Goal: Obtain resource: Obtain resource

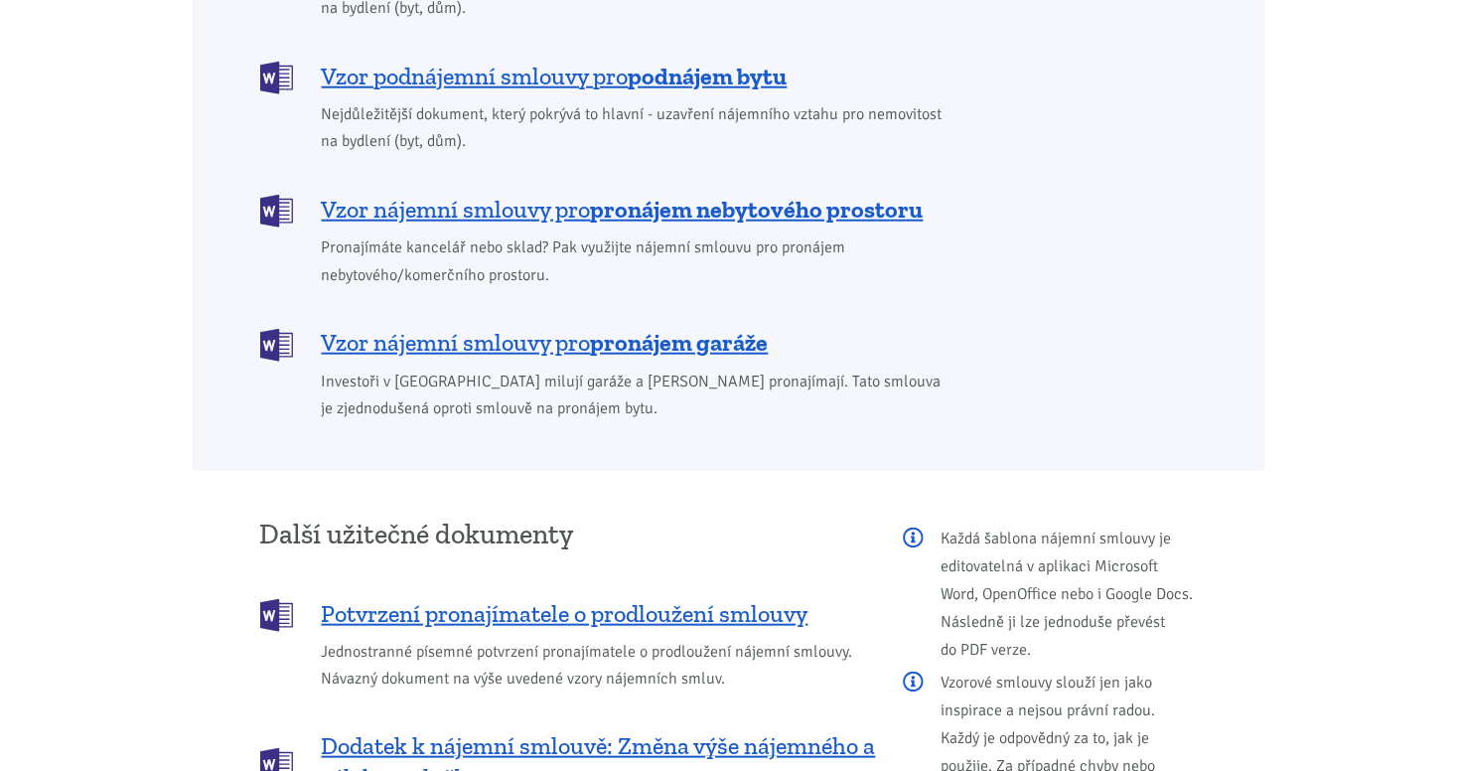
scroll to position [1888, 0]
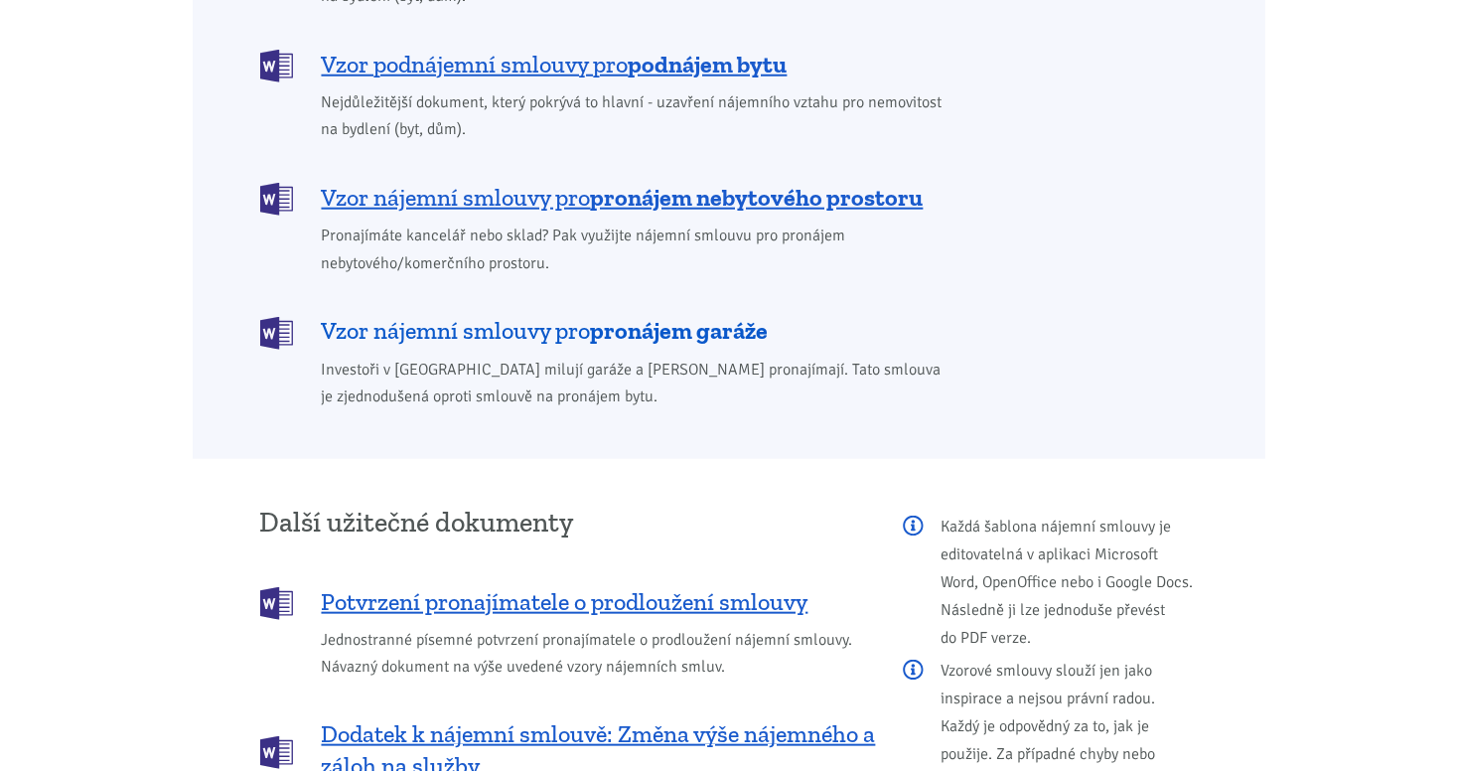
click at [522, 315] on span "Vzor nájemní smlouvy pro pronájem garáže" at bounding box center [545, 331] width 447 height 32
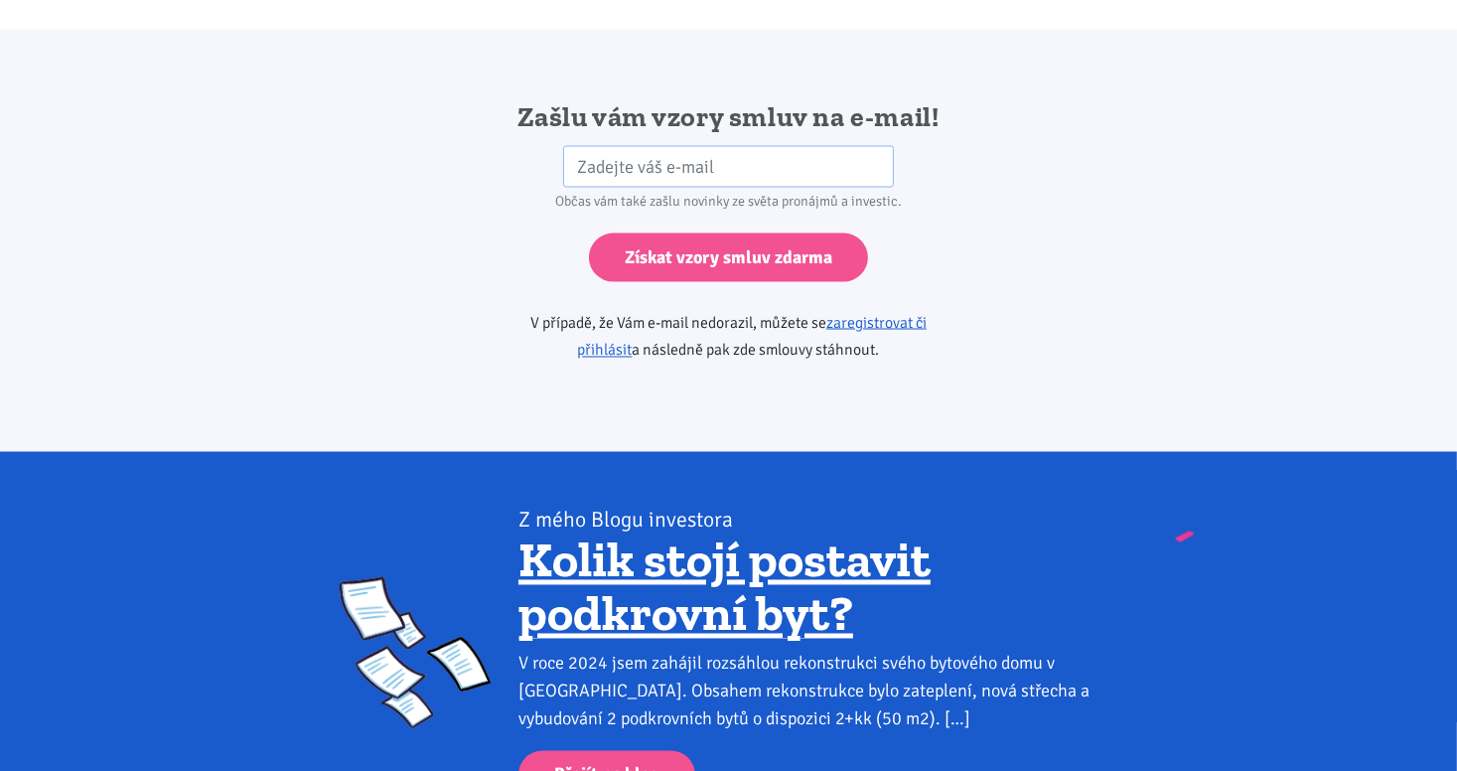
scroll to position [3318, 0]
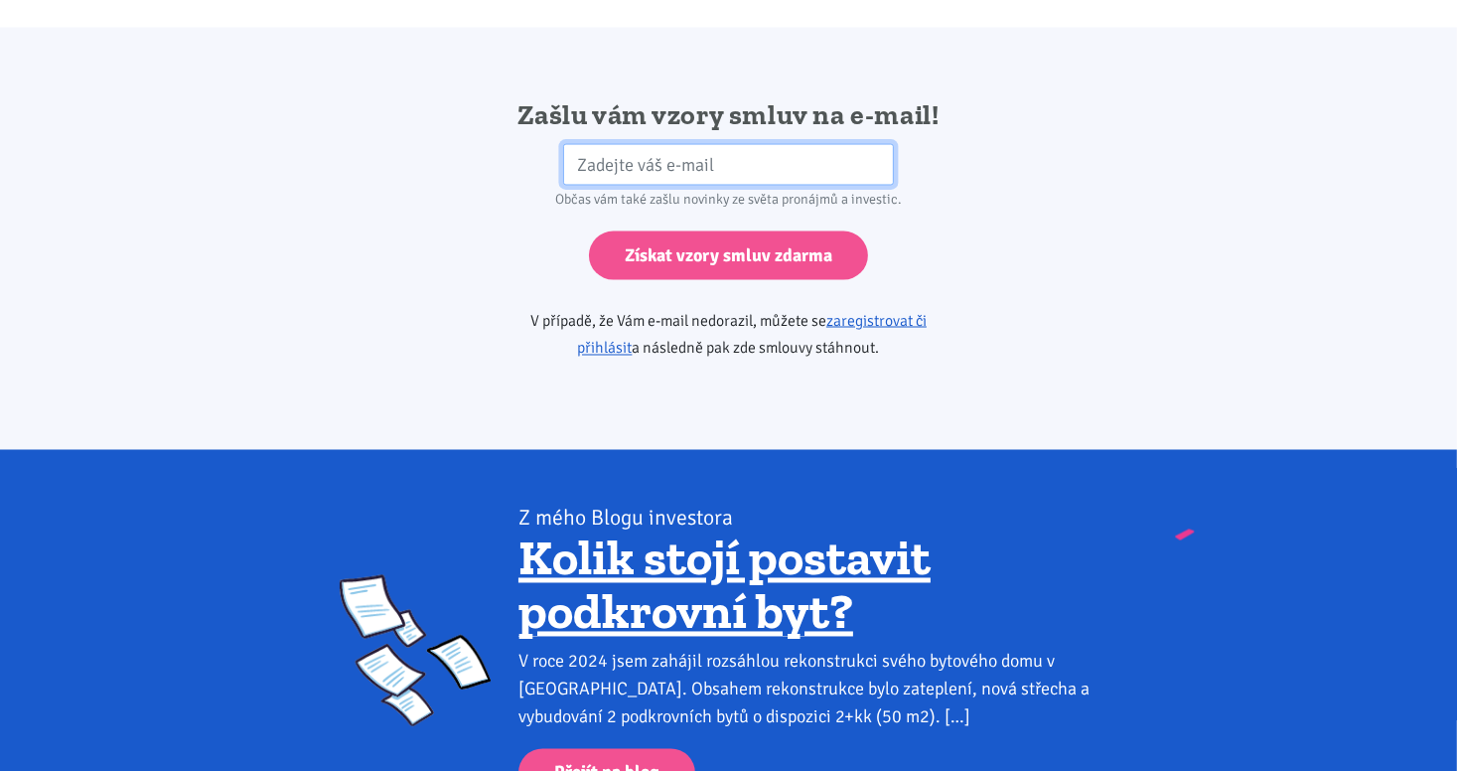
click at [590, 144] on input "email" at bounding box center [728, 165] width 331 height 43
type input "[EMAIL_ADDRESS][DOMAIN_NAME]"
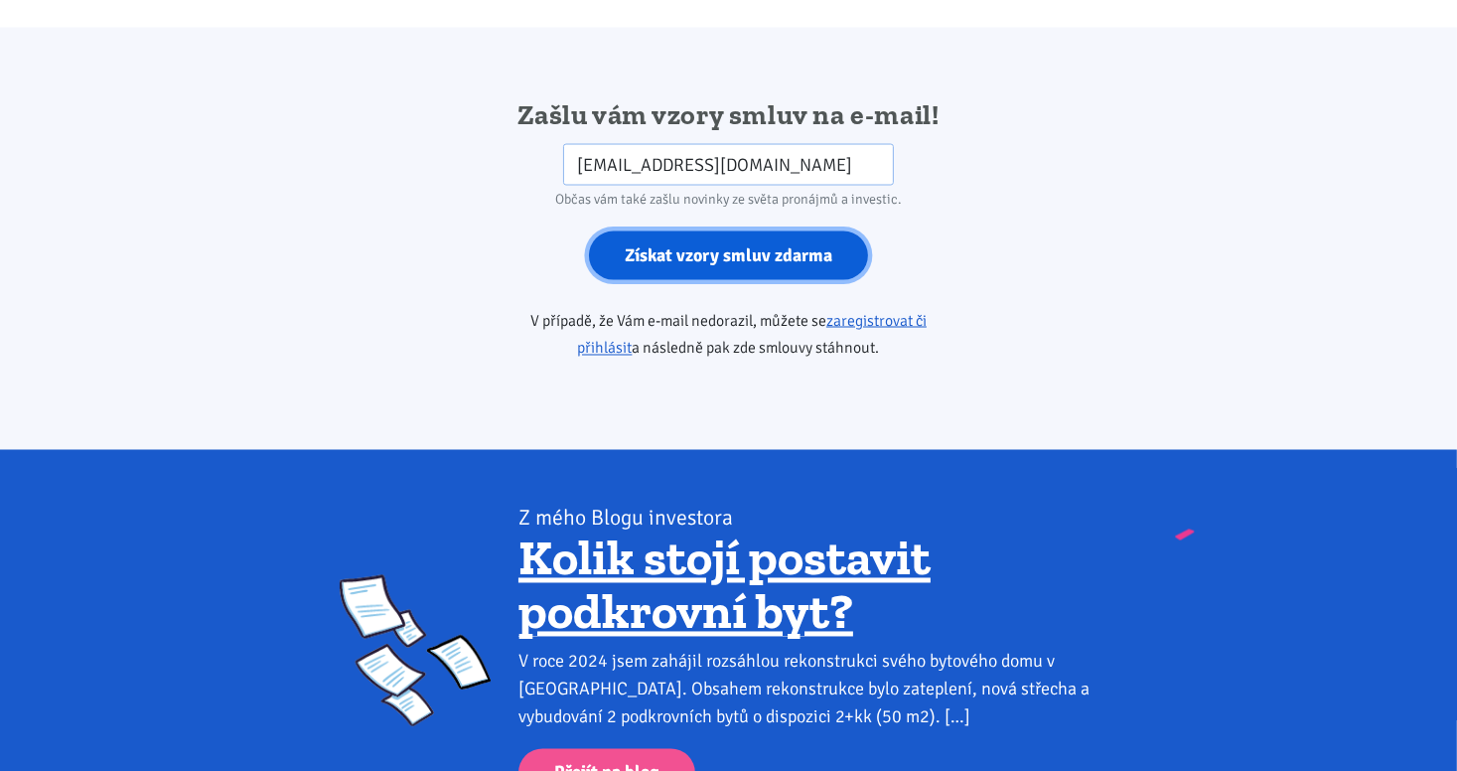
click at [714, 231] on input "Získat vzory smluv zdarma" at bounding box center [728, 255] width 279 height 49
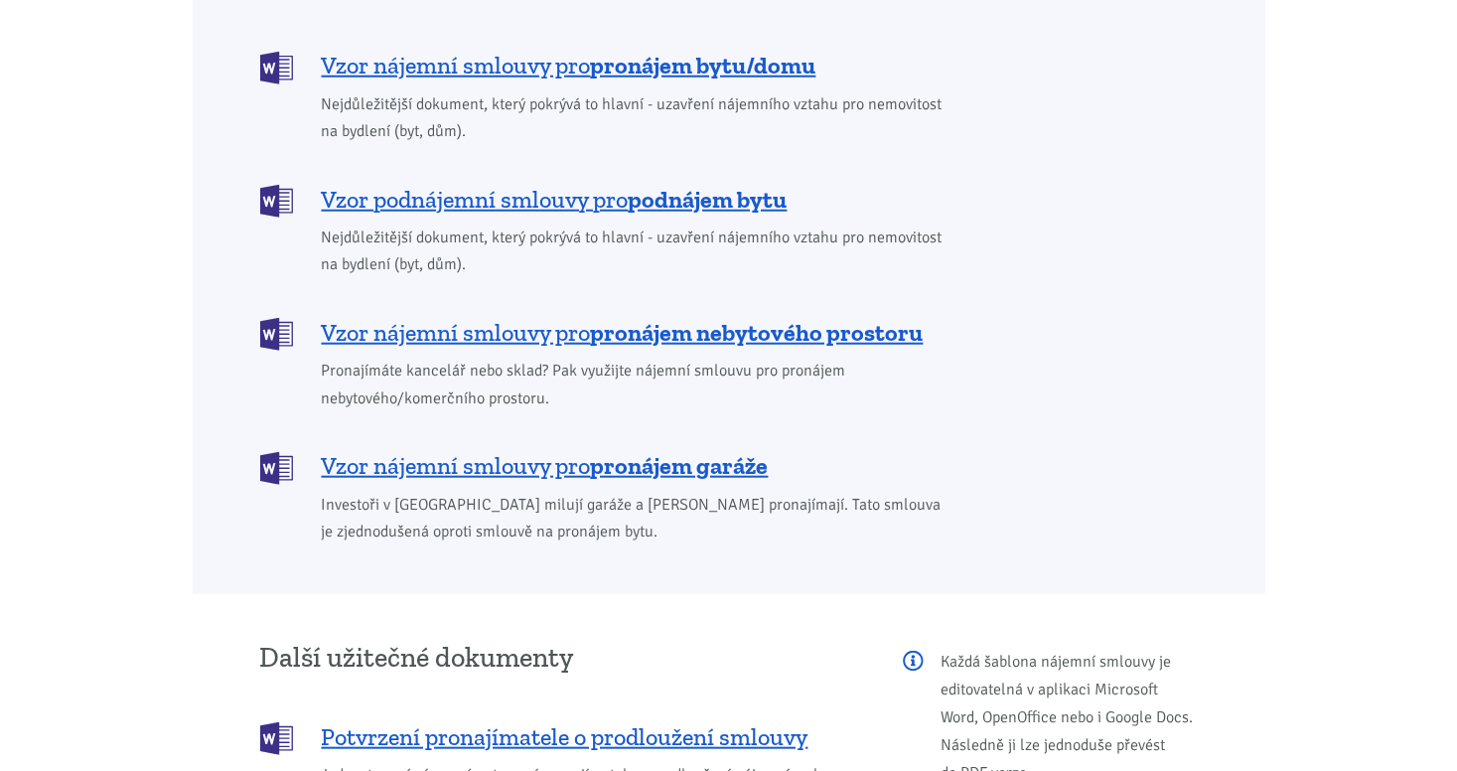
scroll to position [1729, 0]
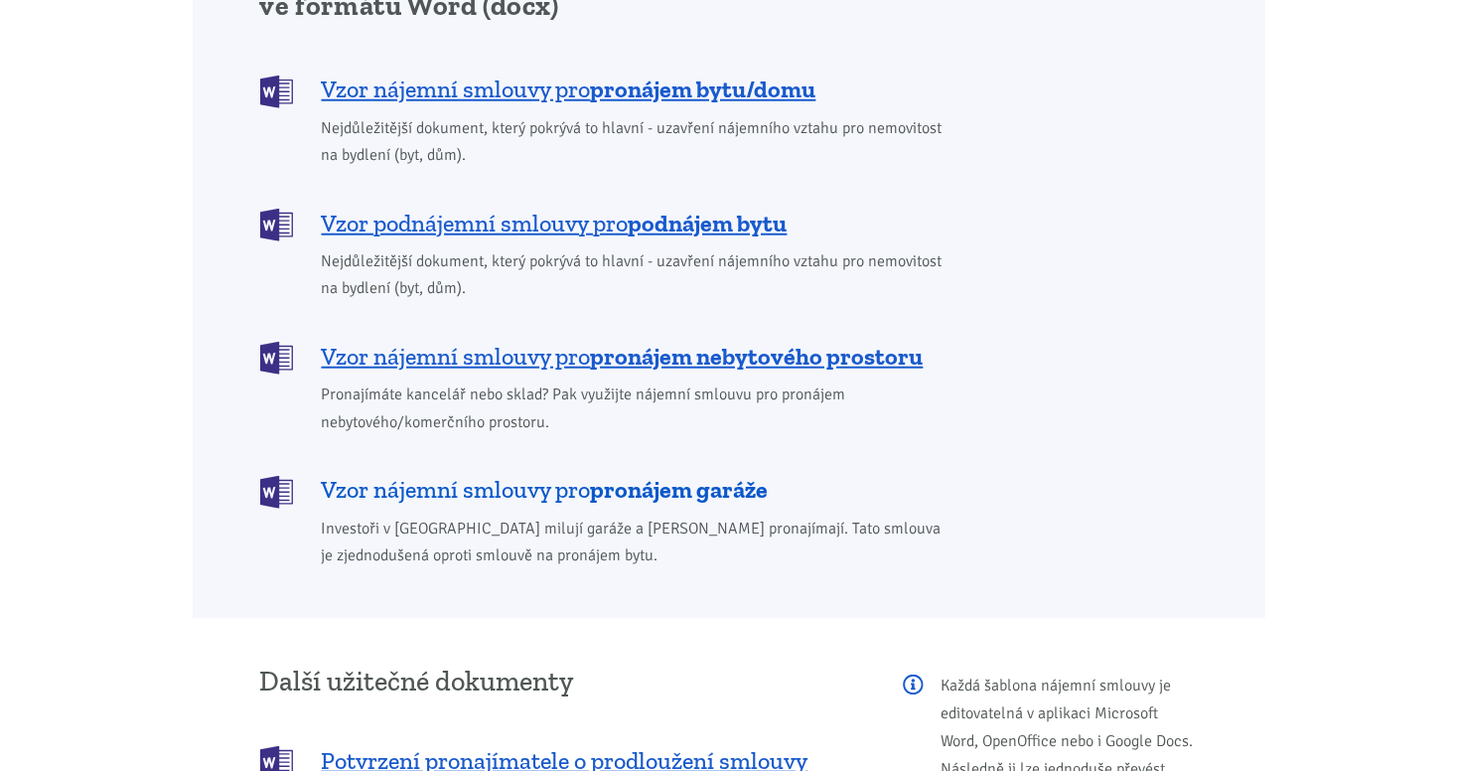
click at [635, 475] on b "pronájem garáže" at bounding box center [680, 489] width 178 height 29
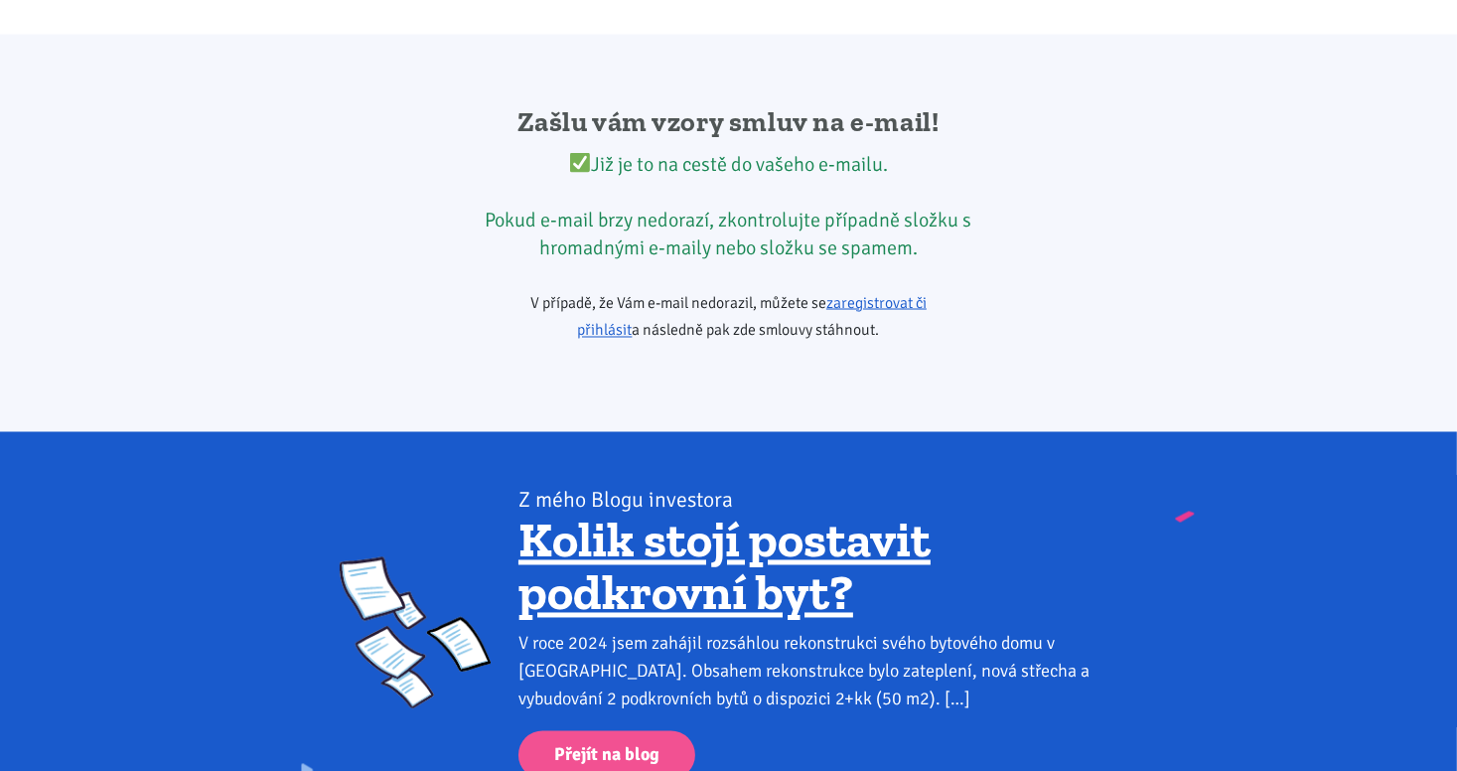
scroll to position [3318, 0]
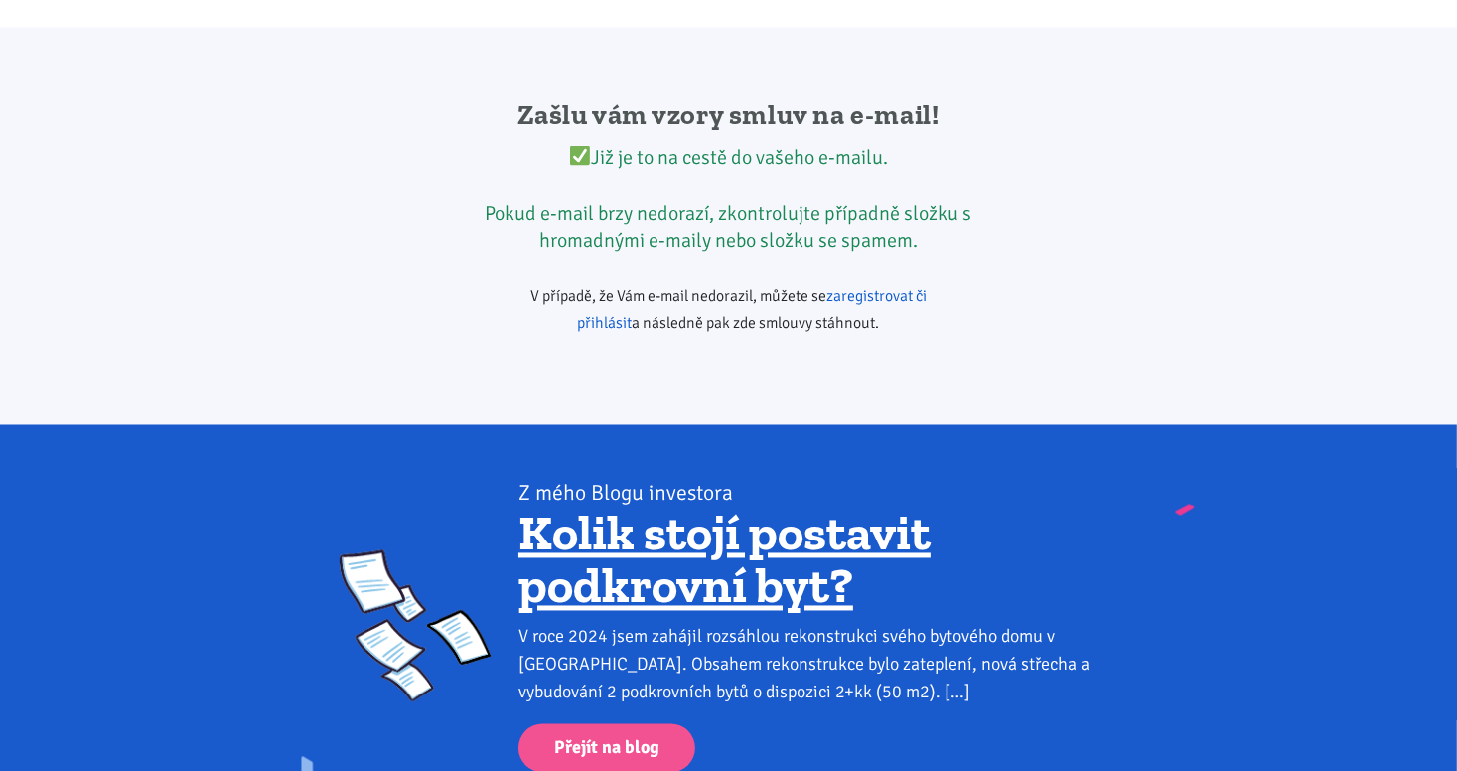
click at [838, 286] on link "zaregistrovat či přihlásit" at bounding box center [753, 310] width 350 height 48
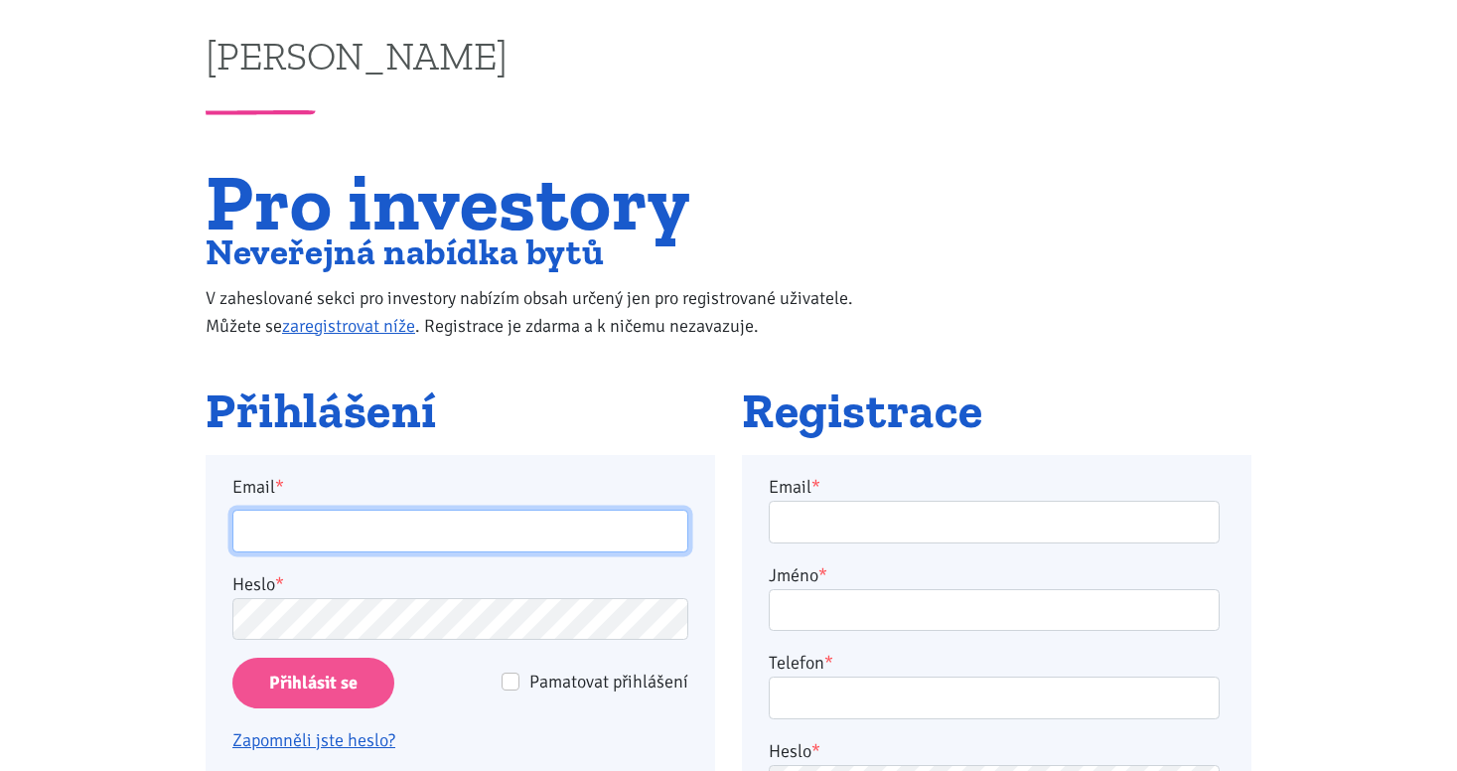
click at [337, 539] on input "Email *" at bounding box center [460, 531] width 456 height 43
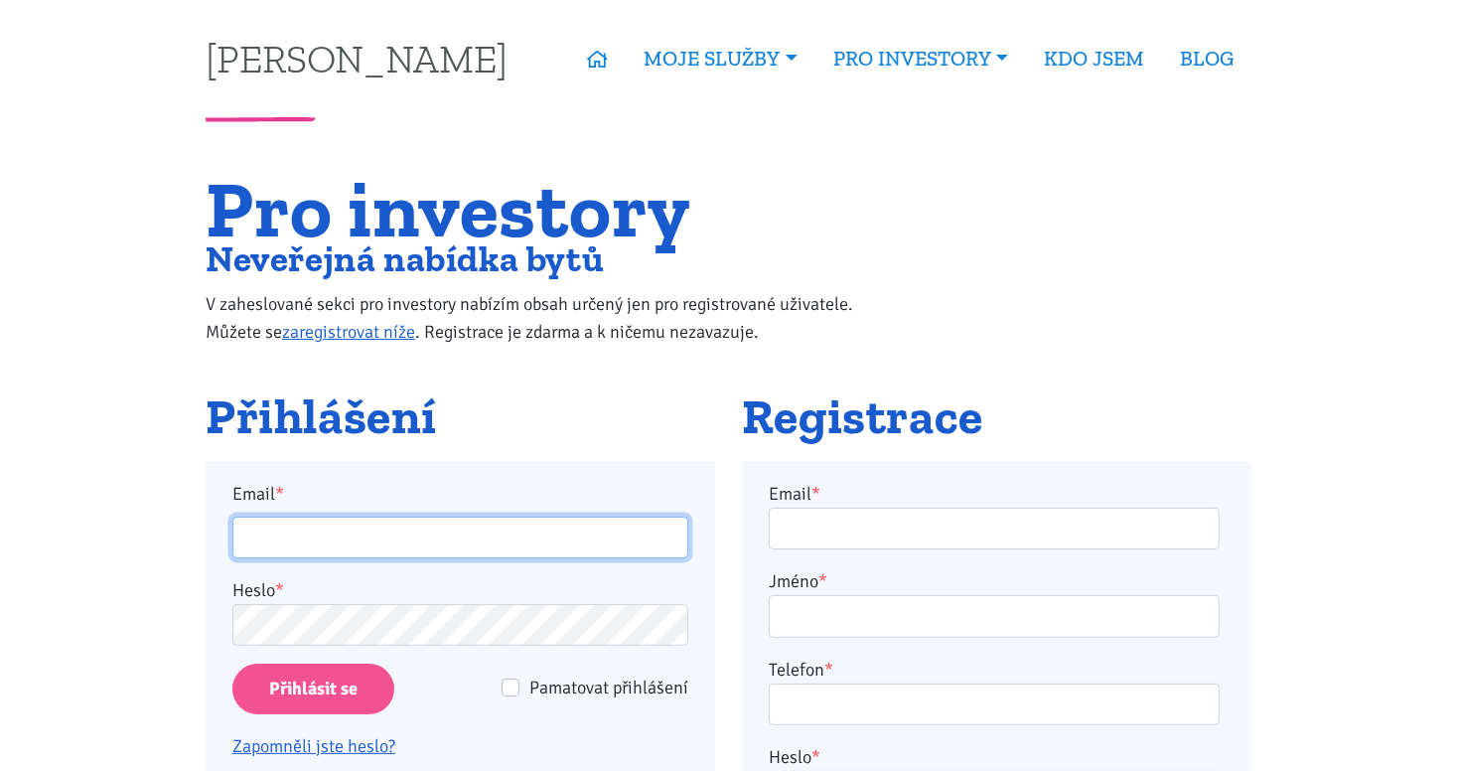
type input "[EMAIL_ADDRESS][DOMAIN_NAME]"
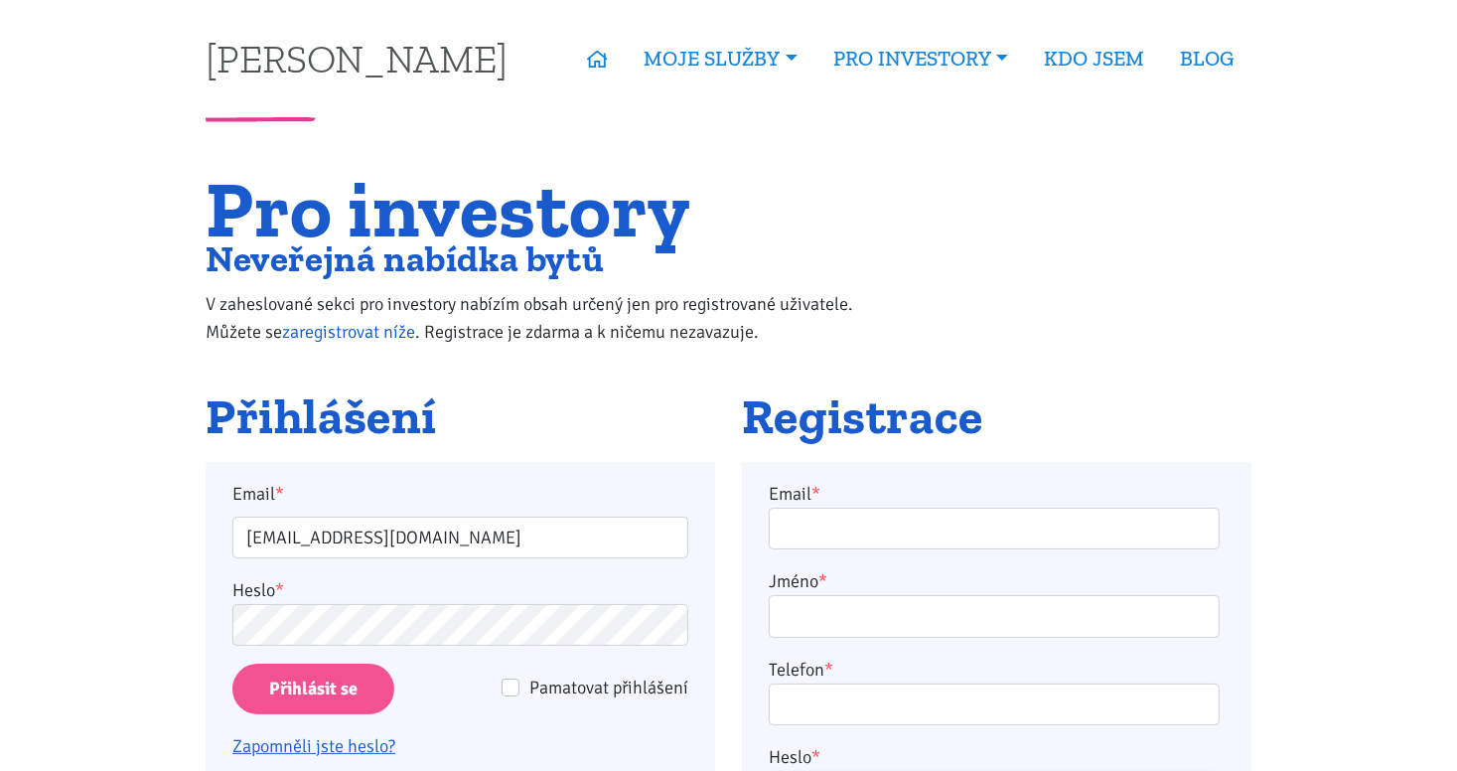
click at [362, 329] on link "zaregistrovat níže" at bounding box center [348, 332] width 133 height 22
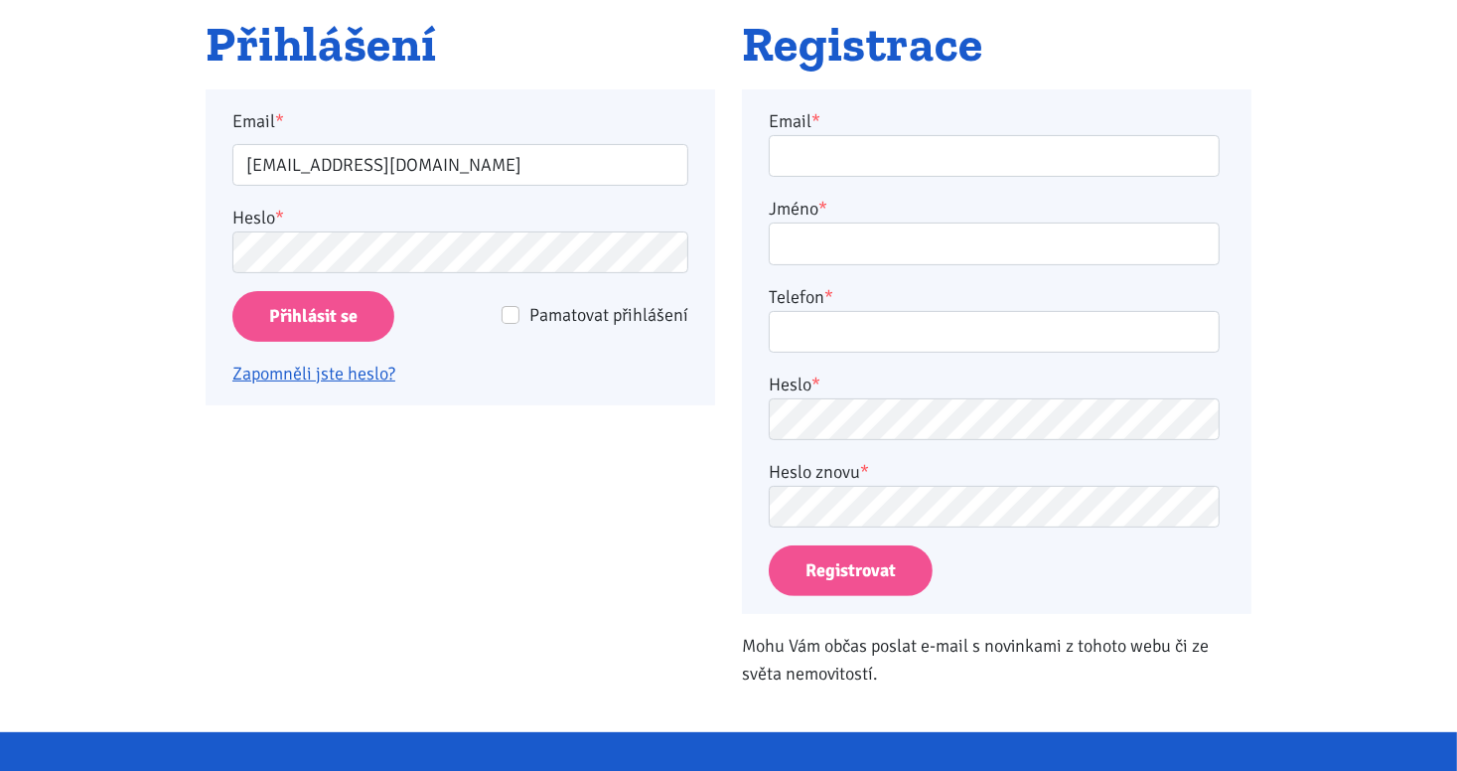
scroll to position [390, 0]
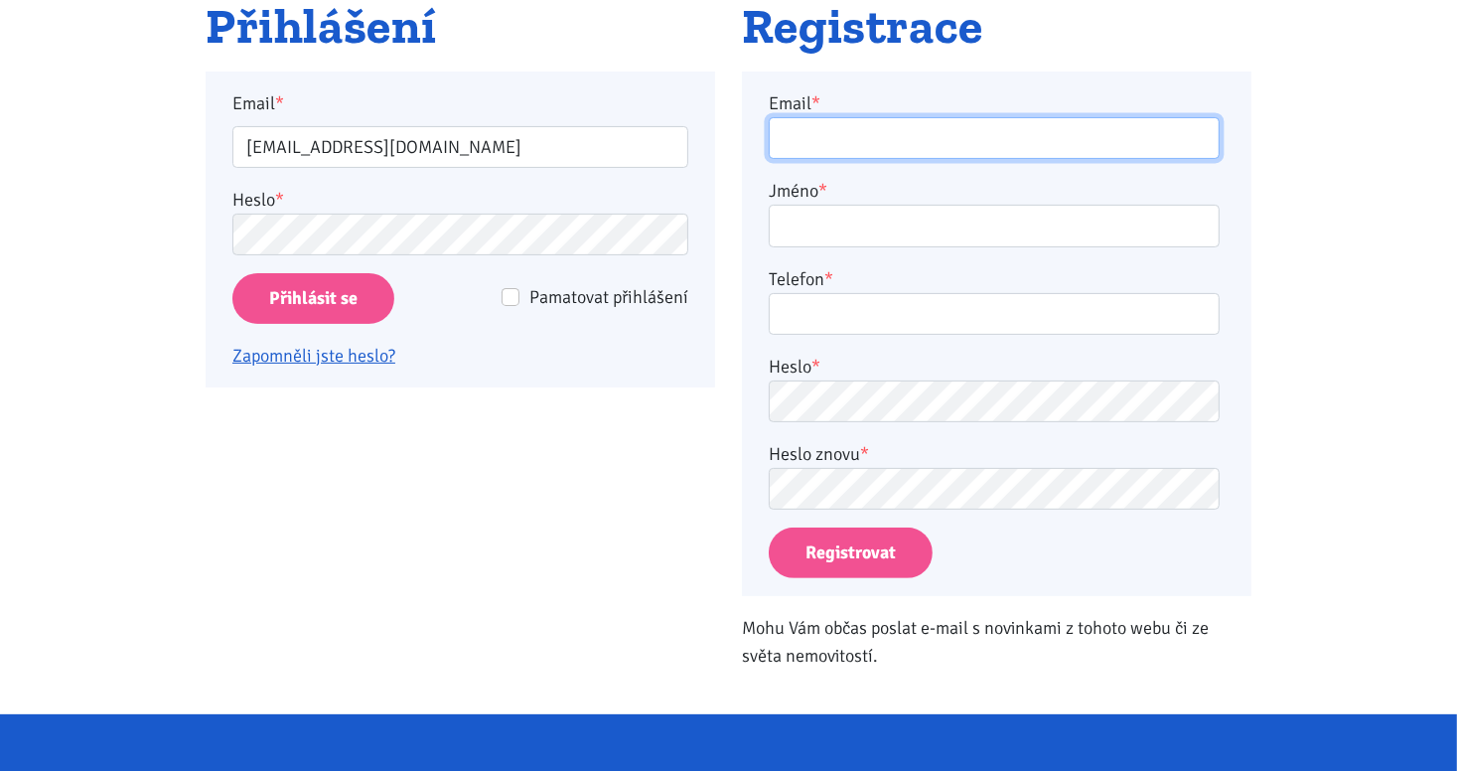
click at [787, 148] on input "Email *" at bounding box center [994, 138] width 451 height 43
type input "[EMAIL_ADDRESS][DOMAIN_NAME]"
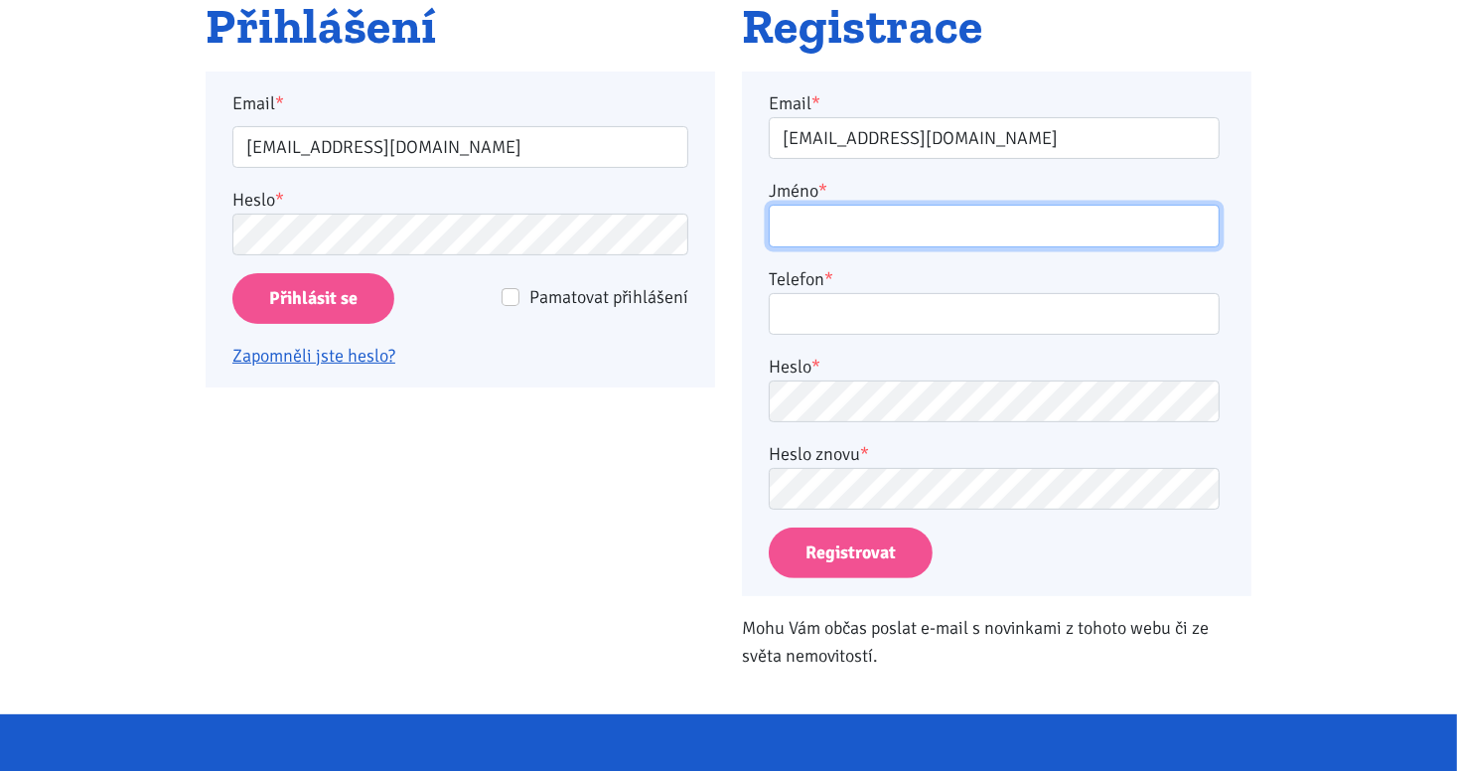
type input "[PERSON_NAME]"
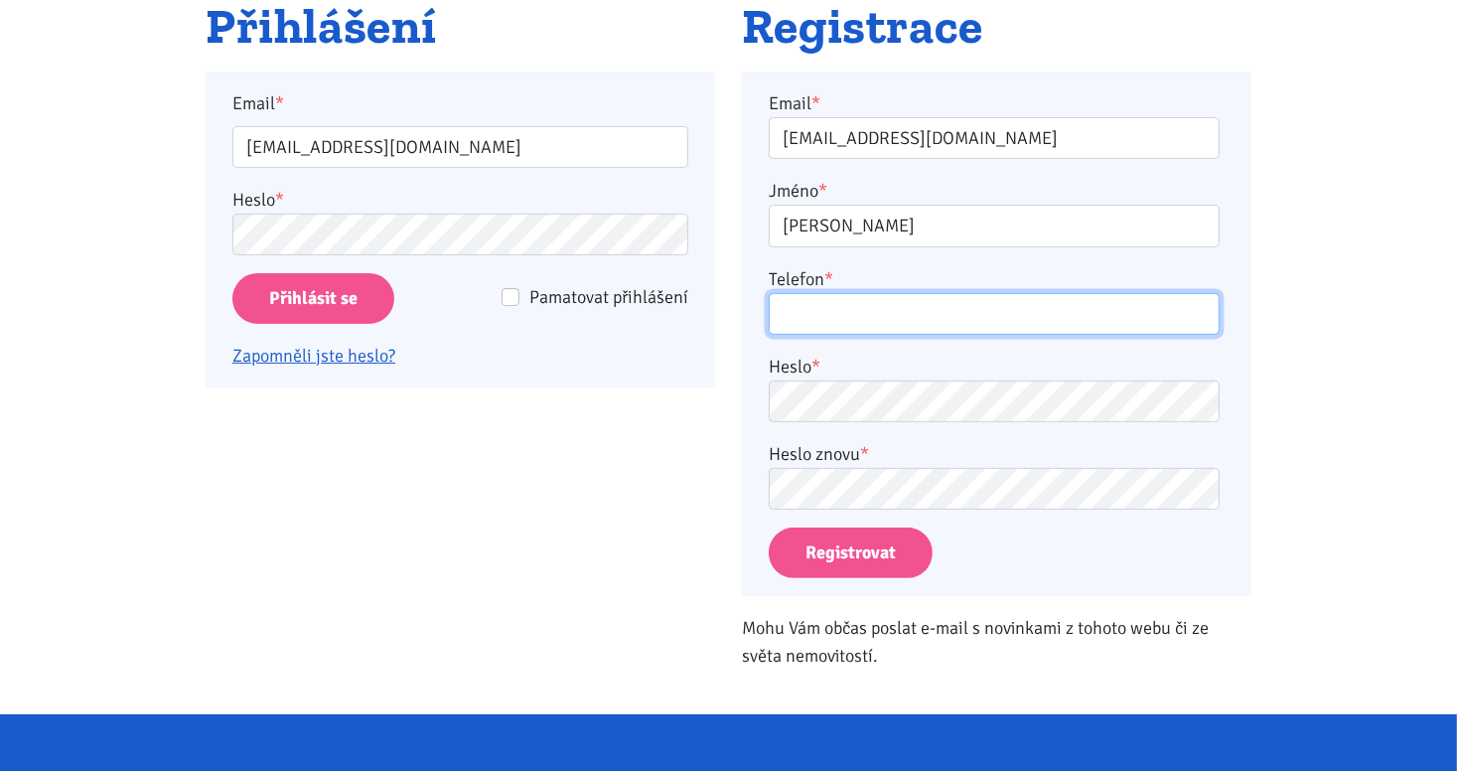
type input "0602590303"
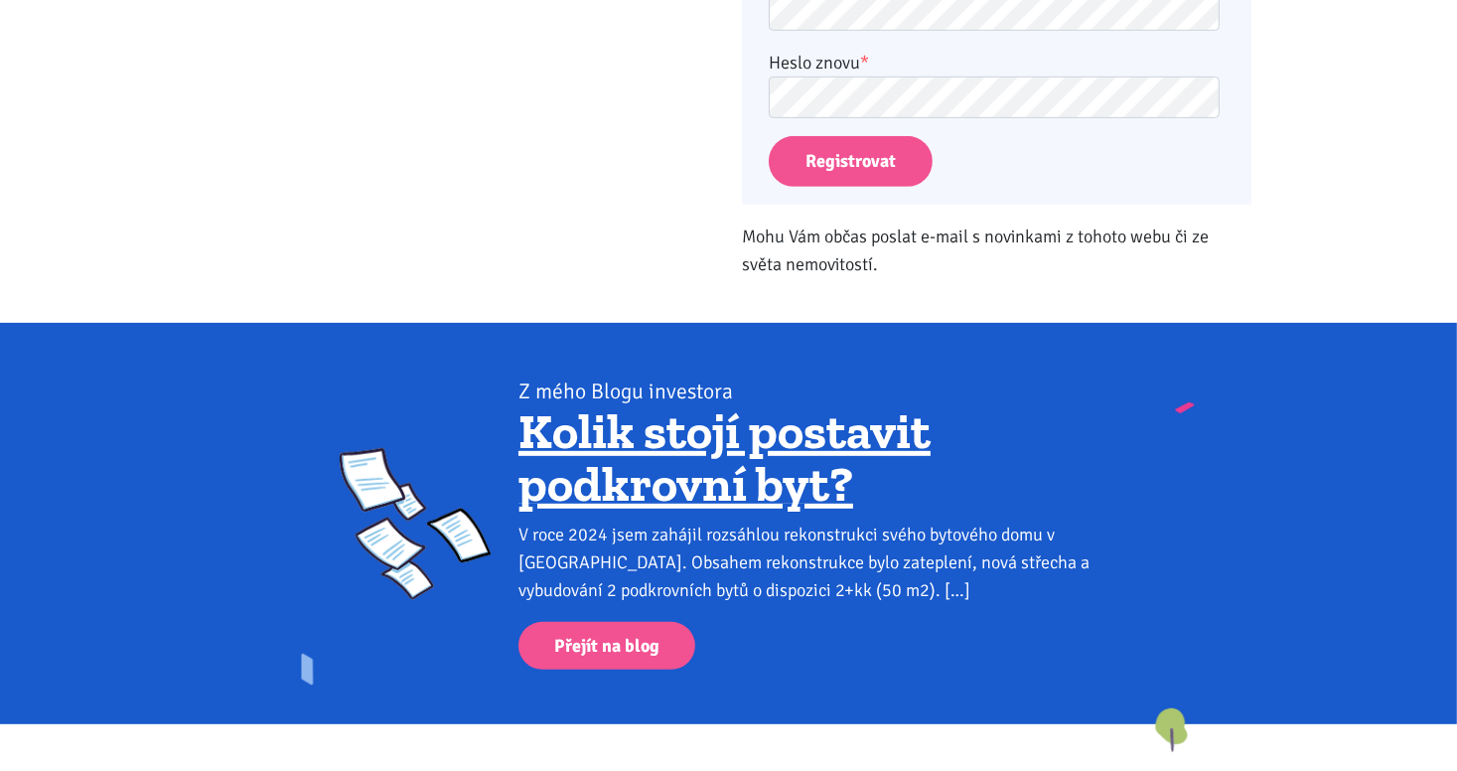
scroll to position [688, 0]
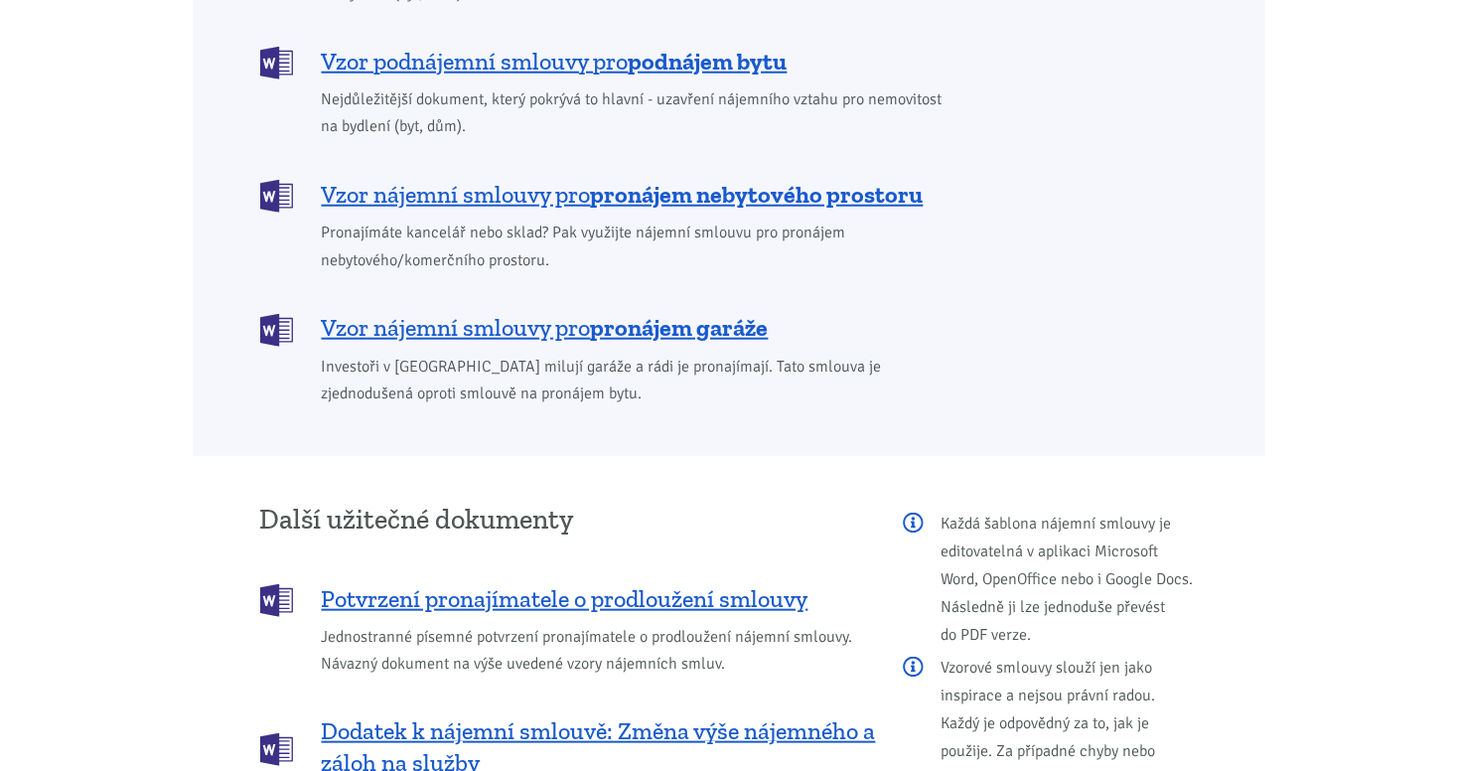
scroll to position [1888, 0]
